Goal: Information Seeking & Learning: Find specific page/section

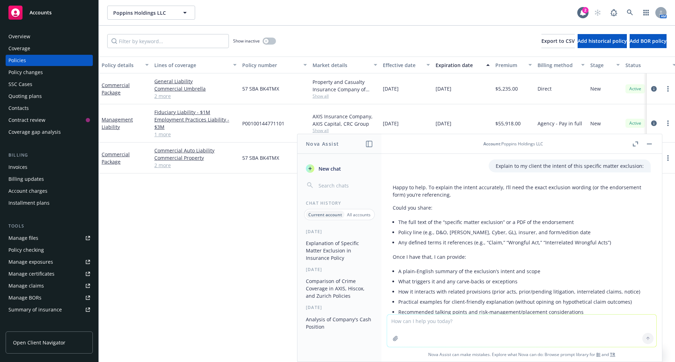
scroll to position [666, 0]
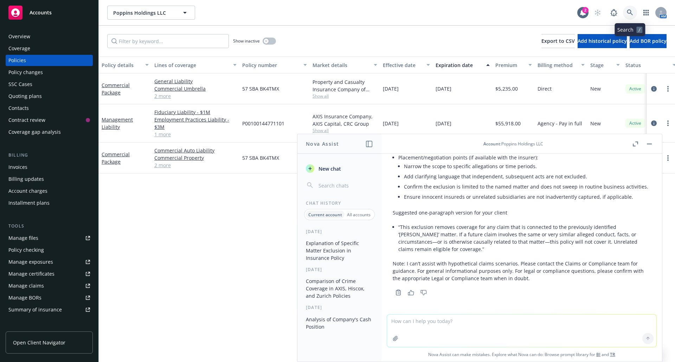
click at [629, 11] on icon at bounding box center [630, 12] width 6 height 6
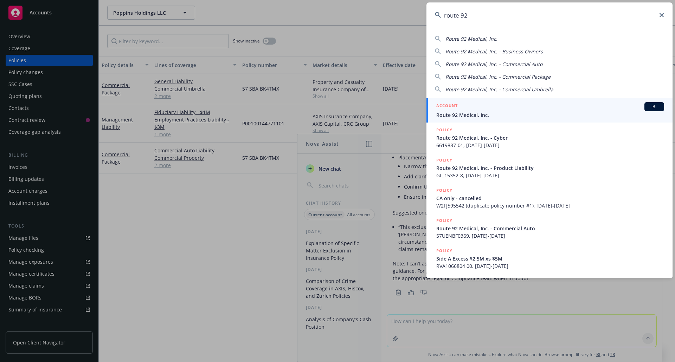
type input "route 92"
click at [477, 113] on span "Route 92 Medical, Inc." at bounding box center [550, 114] width 228 height 7
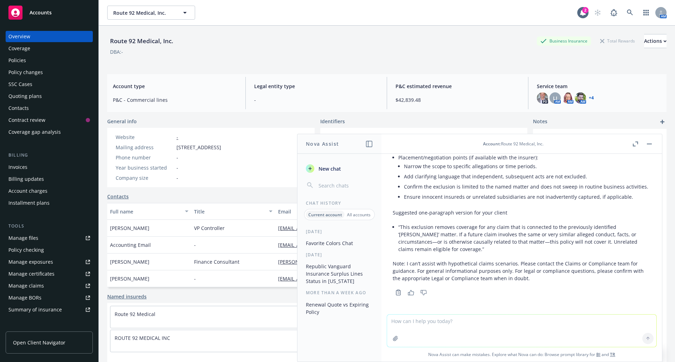
click at [21, 60] on div "Policies" at bounding box center [17, 60] width 18 height 11
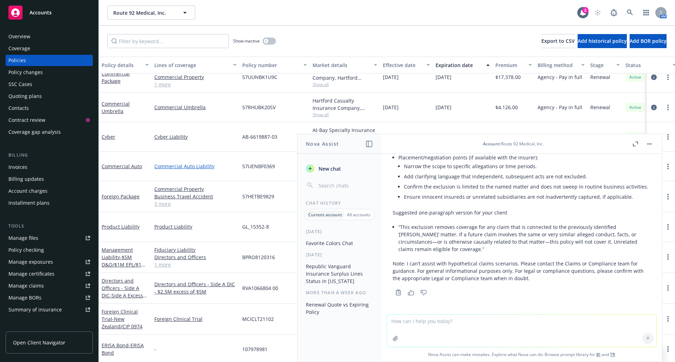
scroll to position [78, 0]
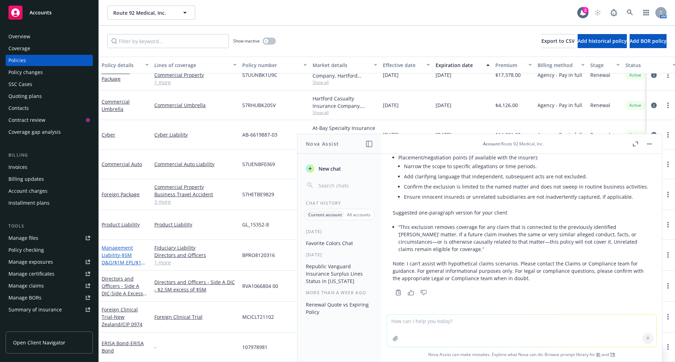
click at [118, 253] on link "Management Liability - $5M D&O/$1M EPL/$1M FID" at bounding box center [124, 259] width 44 height 29
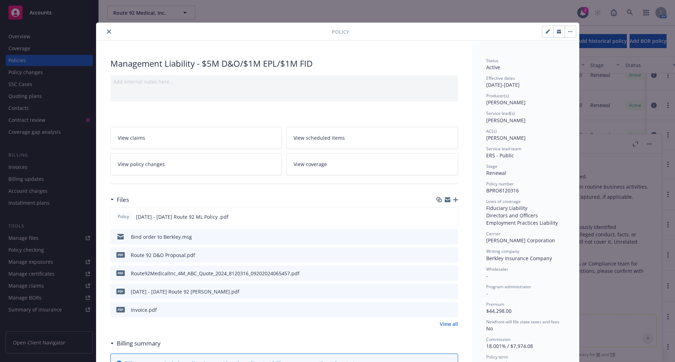
click at [107, 32] on icon "close" at bounding box center [109, 32] width 4 height 4
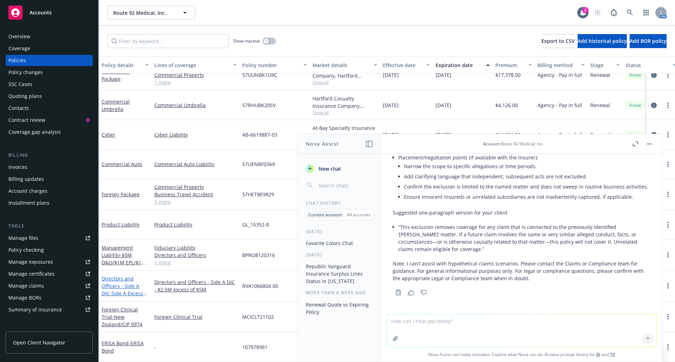
click at [121, 281] on link "Directors and Officers - Side A DIC - Side A Excess $2.5M xs $5M" at bounding box center [122, 290] width 41 height 29
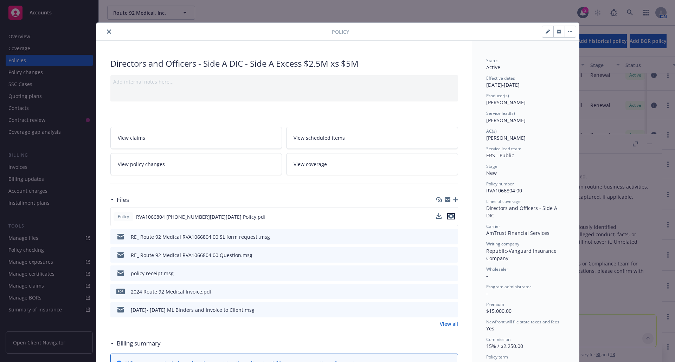
click at [449, 218] on icon "preview file" at bounding box center [451, 216] width 6 height 5
